Goal: Task Accomplishment & Management: Complete application form

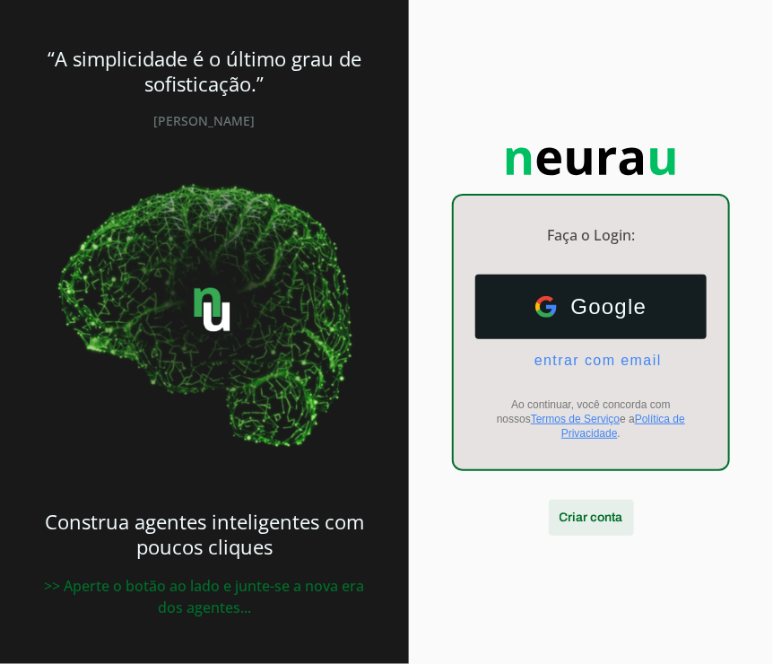
click at [577, 504] on span at bounding box center [591, 517] width 85 height 43
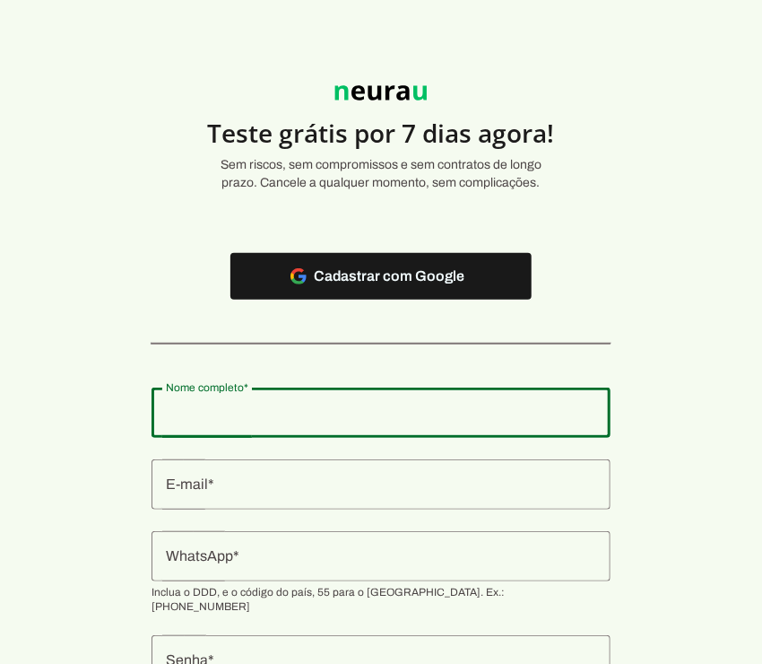
click at [287, 409] on input "Nome completo" at bounding box center [381, 413] width 430 height 22
click at [273, 472] on div at bounding box center [381, 484] width 459 height 50
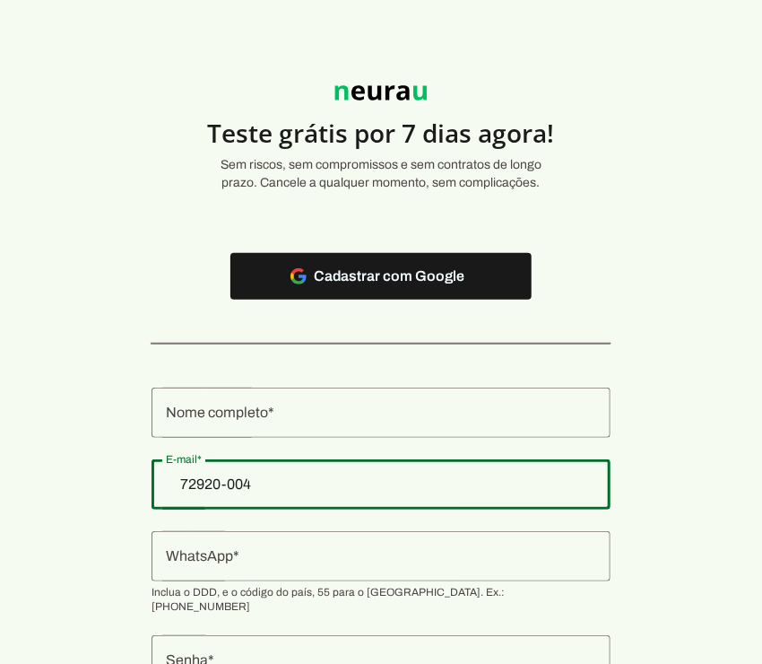
type input "72920-004"
type md-outlined-text-field "72920-004"
click at [293, 483] on input "72920-004" at bounding box center [381, 484] width 430 height 22
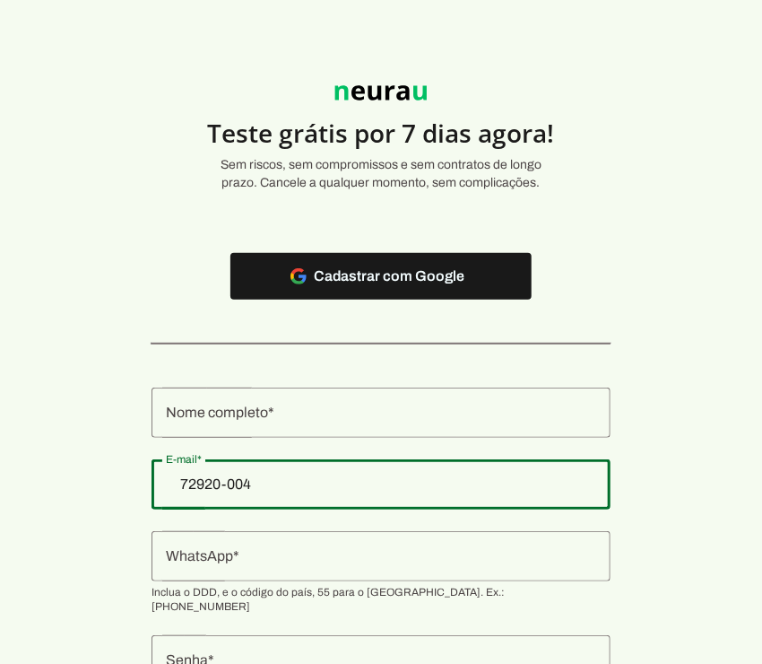
paste input "[EMAIL_ADDRESS][DOMAIN_NAME]"
type input "[EMAIL_ADDRESS][DOMAIN_NAME]"
type md-outlined-text-field "[EMAIL_ADDRESS][DOMAIN_NAME]"
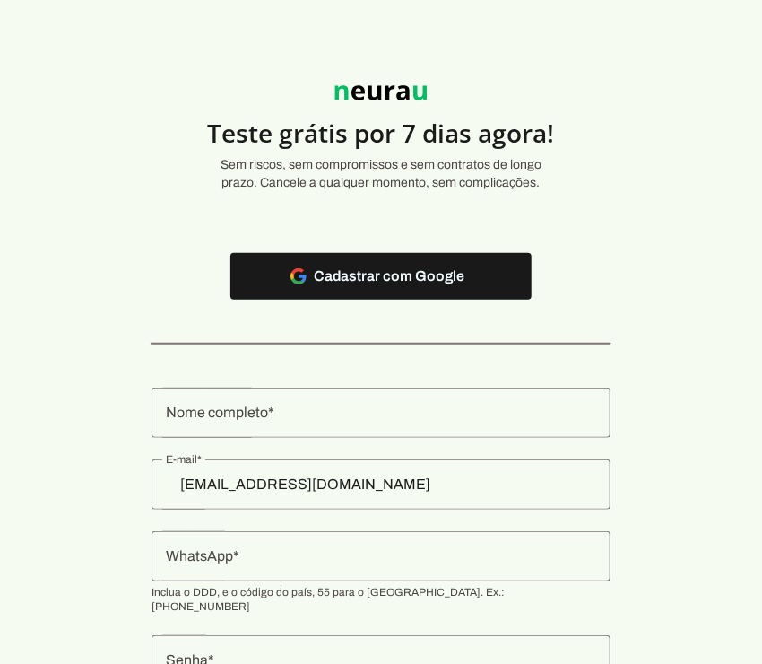
click at [246, 407] on input "Nome completo" at bounding box center [381, 413] width 430 height 22
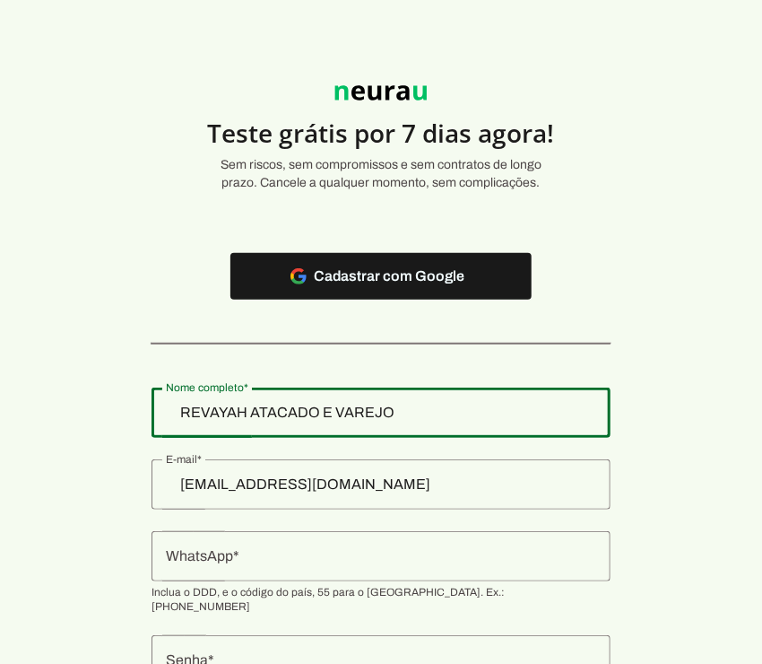
type input "REVAYAH ATACADO E VAREJO"
type md-outlined-text-field "REVAYAH ATACADO E VAREJO"
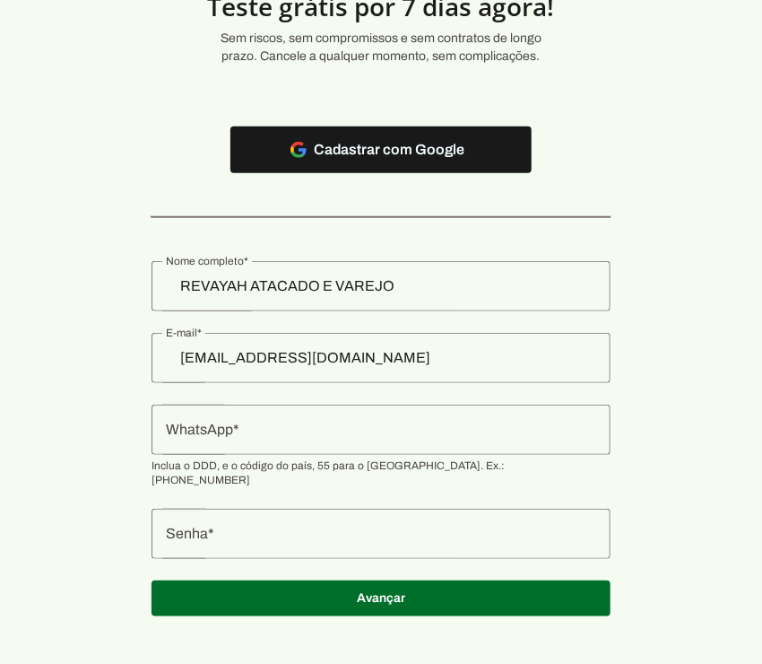
scroll to position [128, 0]
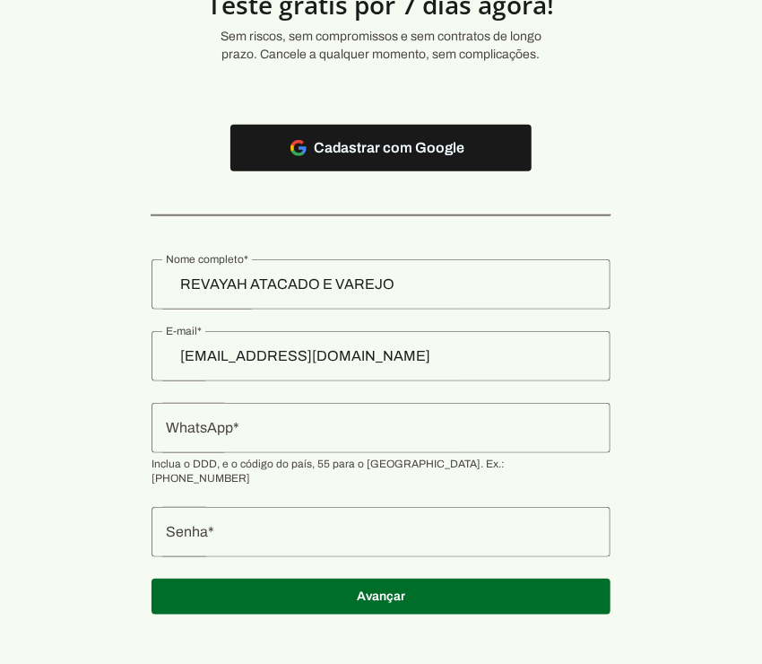
click at [275, 445] on div at bounding box center [381, 428] width 459 height 50
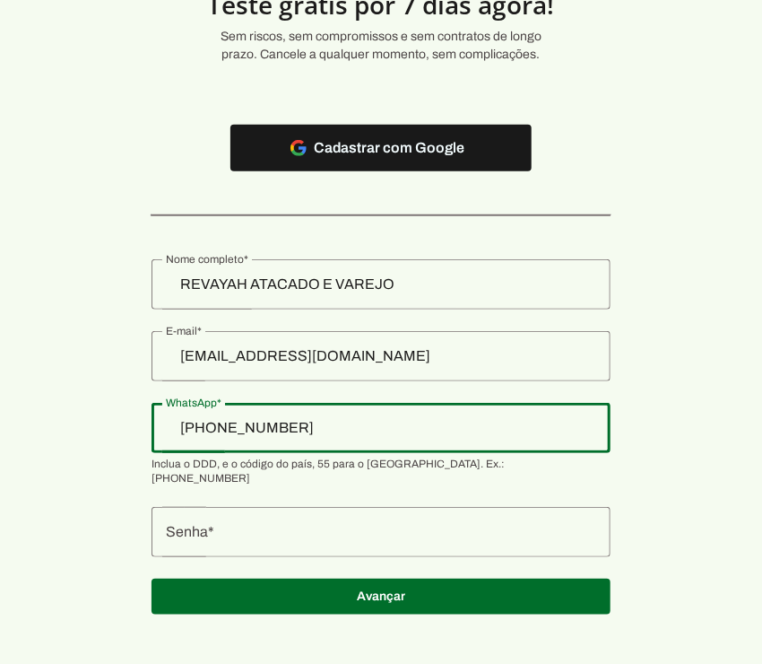
click at [220, 423] on input "[PHONE_NUMBER]" at bounding box center [381, 428] width 430 height 22
type input "+3__-___-___"
type input "[PHONE_NUMBER]"
type md-outlined-text-field "[PHONE_NUMBER]"
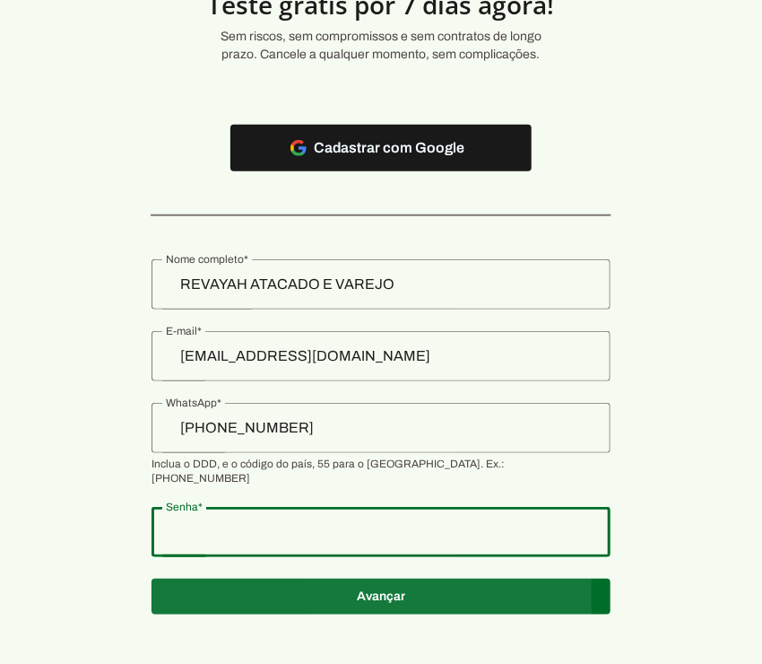
type md-outlined-text-field "123456789"
click at [479, 169] on span at bounding box center [380, 147] width 301 height 43
